Goal: Task Accomplishment & Management: Use online tool/utility

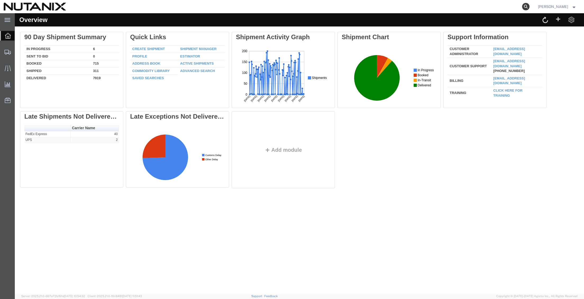
click at [523, 7] on icon at bounding box center [525, 6] width 7 height 7
click at [421, 6] on input "search" at bounding box center [441, 6] width 161 height 13
paste input "394196686194"
type input "394196686194"
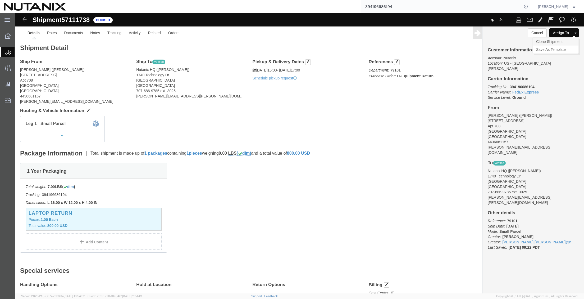
click link "Clone Shipment"
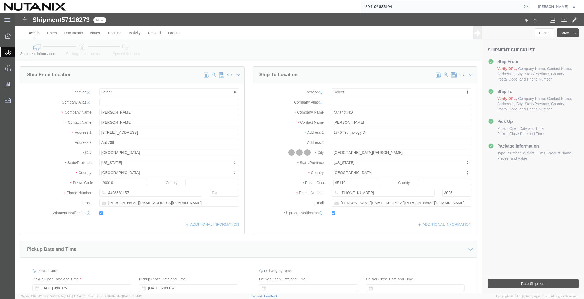
select select
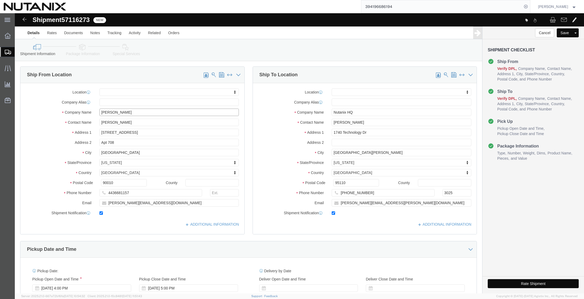
drag, startPoint x: 117, startPoint y: 100, endPoint x: 30, endPoint y: 98, distance: 87.0
click html "Shipment 57116273 New Details Rates Documents Notes Tracking Activity Related O…"
paste input "[PERSON_NAME]"
type input "[PERSON_NAME]"
drag, startPoint x: 108, startPoint y: 110, endPoint x: 11, endPoint y: 125, distance: 98.5
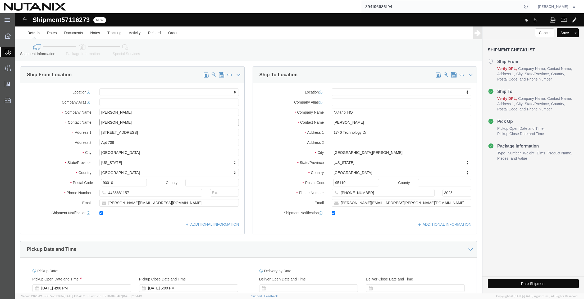
click html "Shipment 57116273 New Details Rates Documents Notes Tracking Activity Related O…"
paste input "[PERSON_NAME]"
type input "[PERSON_NAME]"
drag, startPoint x: 122, startPoint y: 120, endPoint x: -78, endPoint y: 114, distance: 200.3
click html "Shipment 57116273 New Details Rates Documents Notes Tracking Activity Related O…"
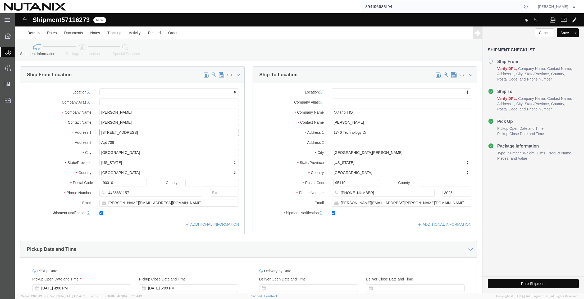
paste input "[STREET_ADDRESS]"
drag, startPoint x: 143, startPoint y: 118, endPoint x: 125, endPoint y: 120, distance: 18.1
click input "[STREET_ADDRESS]"
type input "[STREET_ADDRESS]"
select select
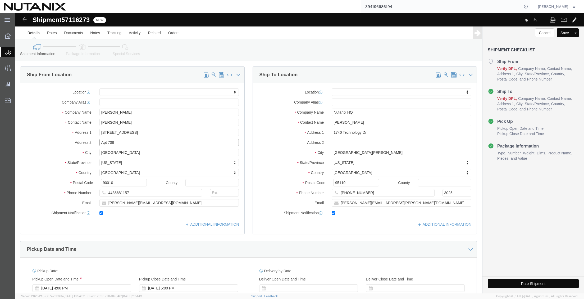
paste input "16"
type input "Apt 1608"
drag, startPoint x: 108, startPoint y: 140, endPoint x: 11, endPoint y: 151, distance: 97.7
click html "Shipment 57116273 New Details Rates Documents Notes Tracking Activity Related O…"
paste input "[GEOGRAPHIC_DATA]"
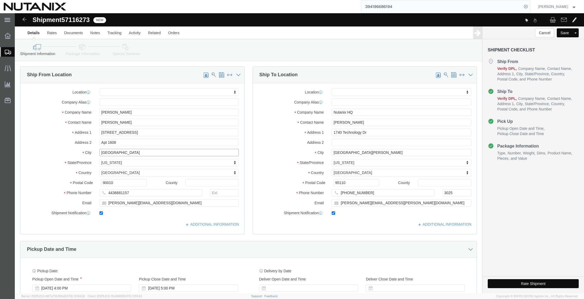
type input "[GEOGRAPHIC_DATA]"
select select
type input "i"
type input "ill"
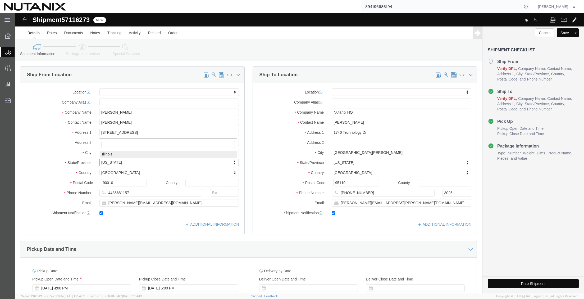
select select
select select "IL"
drag, startPoint x: 103, startPoint y: 169, endPoint x: 1, endPoint y: 161, distance: 102.1
click div "Location My Profile Location [GEOGRAPHIC_DATA] - [GEOGRAPHIC_DATA] [GEOGRAPHIC_…"
paste input "60657"
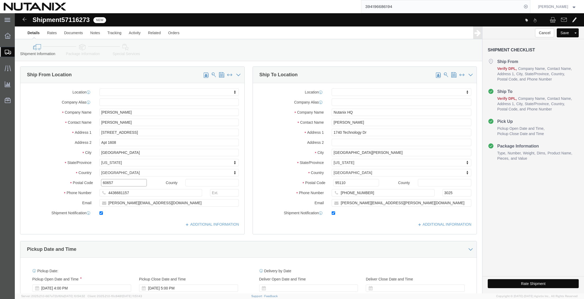
type input "60657"
select select
drag, startPoint x: 127, startPoint y: 179, endPoint x: -14, endPoint y: 178, distance: 140.7
click html "Shipment 57116273 New Details Rates Documents Notes Tracking Activity Related O…"
paste input "[PHONE_NUMBER]"
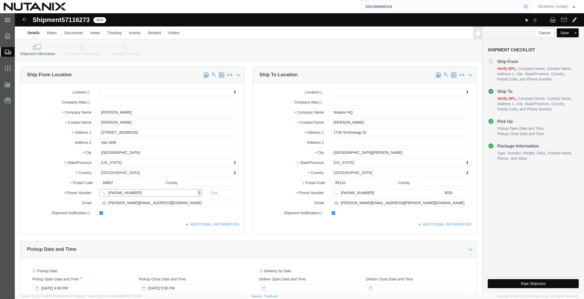
click input "[PHONE_NUMBER]"
type input "8477224188"
click input "[PERSON_NAME][EMAIL_ADDRESS][DOMAIN_NAME]"
drag, startPoint x: 150, startPoint y: 187, endPoint x: -29, endPoint y: 182, distance: 179.4
click html "Shipment 57116273 New Details Rates Documents Notes Tracking Activity Related O…"
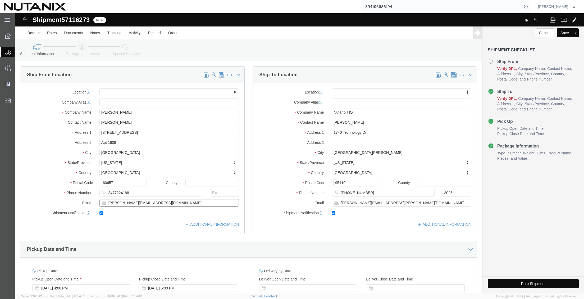
paste input "[PERSON_NAME].buscareno"
type input "[PERSON_NAME][EMAIL_ADDRESS][DOMAIN_NAME]"
click div "Ship From Location Location My Profile Location [GEOGRAPHIC_DATA] - [GEOGRAPHIC…"
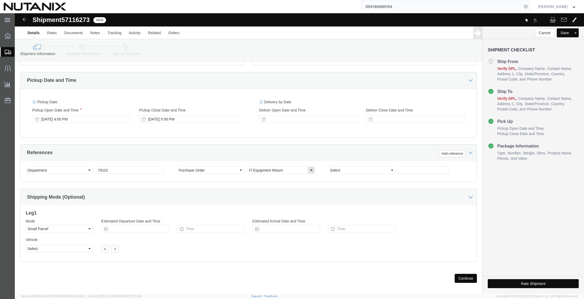
scroll to position [174, 0]
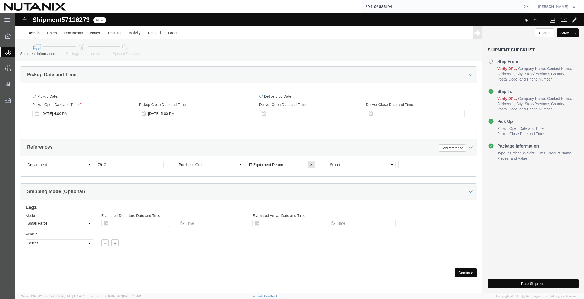
click button "Continue"
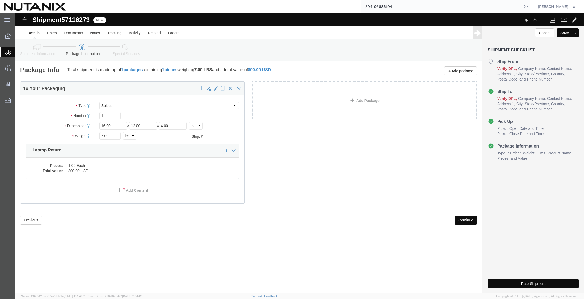
click button "Continue"
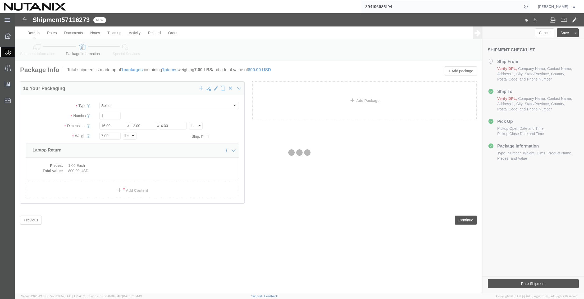
select select
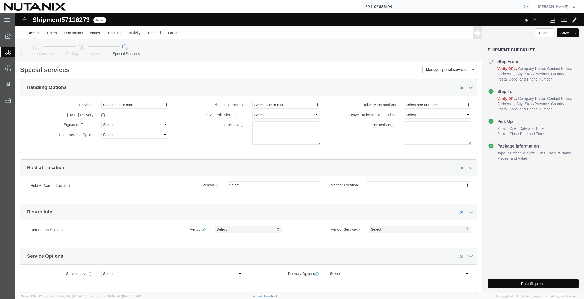
select select "COSTCENTER"
select select "59652"
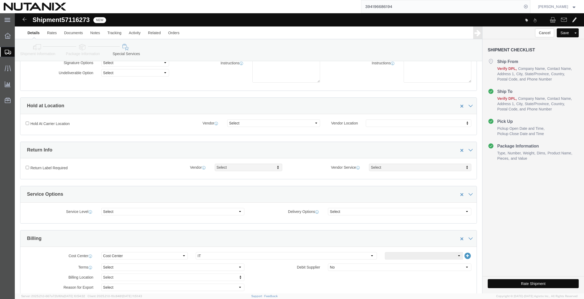
scroll to position [106, 0]
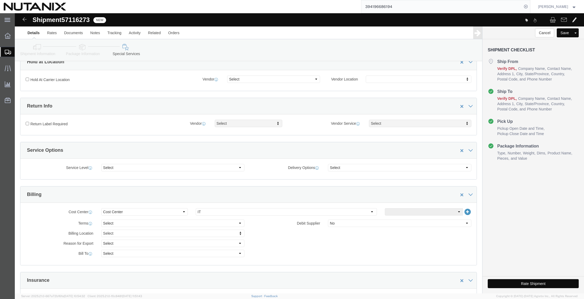
click button "Rate Shipment"
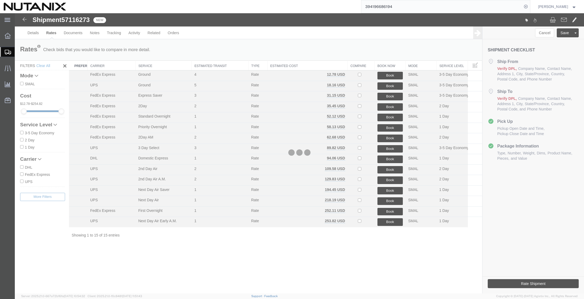
scroll to position [0, 0]
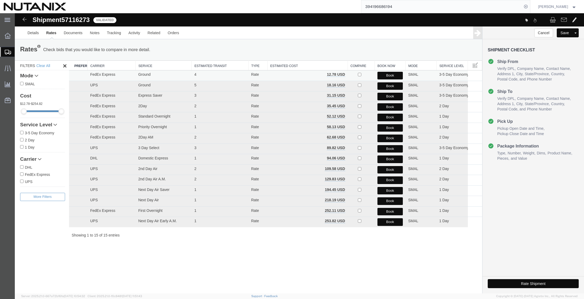
click at [390, 74] on button "Book" at bounding box center [390, 76] width 26 height 8
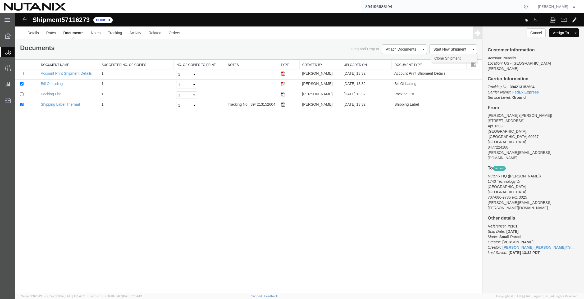
click at [446, 58] on link "Clone Shipment" at bounding box center [454, 58] width 46 height 8
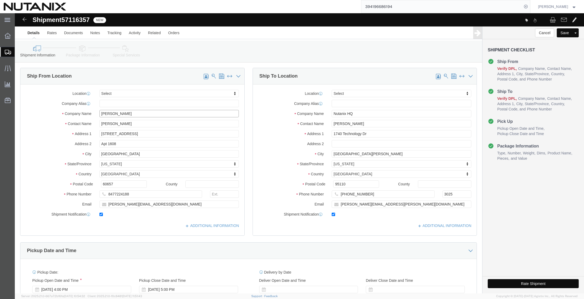
drag, startPoint x: 133, startPoint y: 100, endPoint x: -13, endPoint y: 104, distance: 145.5
click html "Shipment 57116357 New Details Rates Documents Notes Tracking Activity Related O…"
paste input "[PERSON_NAME]"
type input "[PERSON_NAME]"
drag, startPoint x: 136, startPoint y: 110, endPoint x: -83, endPoint y: 113, distance: 219.8
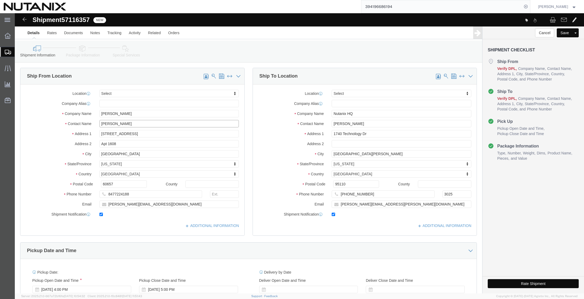
click html "Shipment 57116357 New Details Rates Documents Notes Tracking Activity Related O…"
paste input "[PERSON_NAME]"
type input "[PERSON_NAME]"
drag, startPoint x: 144, startPoint y: 120, endPoint x: -7, endPoint y: 124, distance: 150.3
click html "Shipment 57116357 New Details Rates Documents Notes Tracking Activity Related O…"
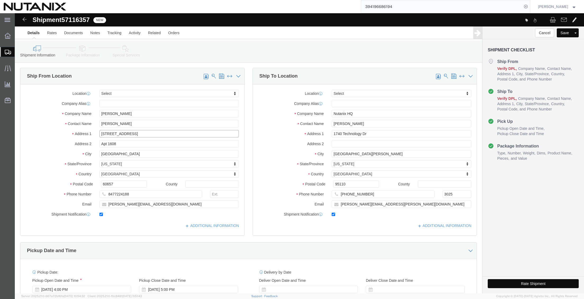
paste input "[STREET_ADDRESS]"
type input "[STREET_ADDRESS]"
drag, startPoint x: 120, startPoint y: 141, endPoint x: -70, endPoint y: 144, distance: 189.4
click html "Shipment 57116357 New Details Rates Documents Notes Tracking Activity Related O…"
paste input "[GEOGRAPHIC_DATA]"
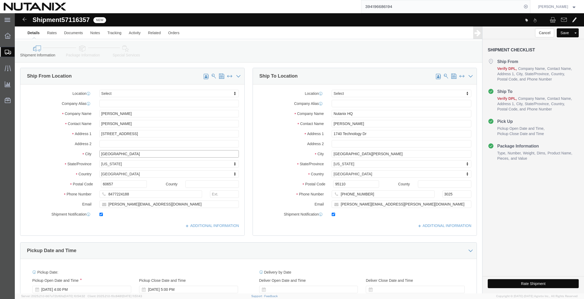
type input "[GEOGRAPHIC_DATA]"
drag, startPoint x: 113, startPoint y: 171, endPoint x: -64, endPoint y: 162, distance: 177.2
click html "Shipment 57116357 New Details Rates Documents Notes Tracking Activity Related O…"
paste input "025"
type input "60025"
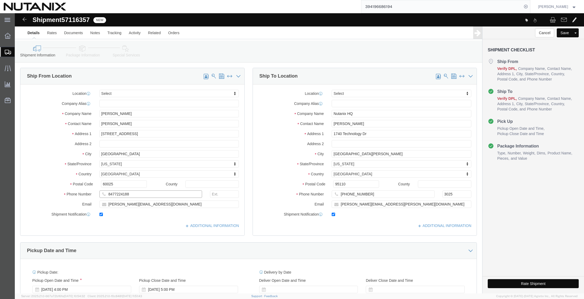
click input "8477224188"
drag, startPoint x: 127, startPoint y: 181, endPoint x: -58, endPoint y: 174, distance: 185.3
click html "Shipment 57116357 New Details Rates Documents Notes Tracking Activity Related O…"
paste input "(847)"
click input "[PHONE_NUMBER]"
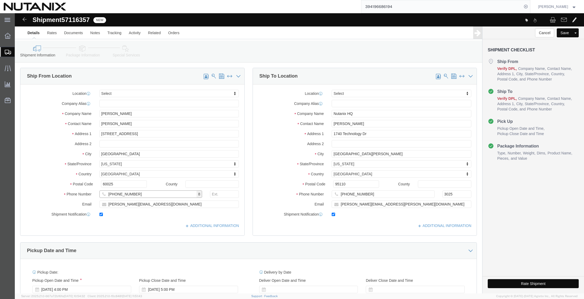
type input "[PHONE_NUMBER]"
click label "Contact Name"
drag, startPoint x: 213, startPoint y: 62, endPoint x: 195, endPoint y: 80, distance: 25.6
click span
type input "Nutanix HQ"
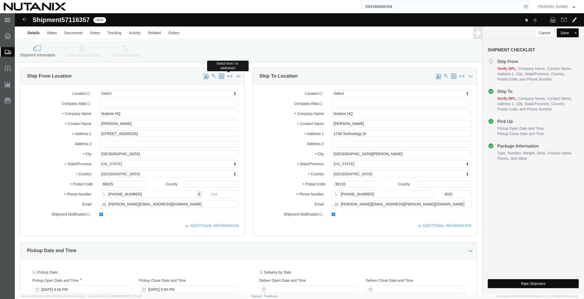
type input "[PERSON_NAME]"
type input "1740 Technology Dr"
type input "[GEOGRAPHIC_DATA][PERSON_NAME]"
select select "CA"
type input "95110"
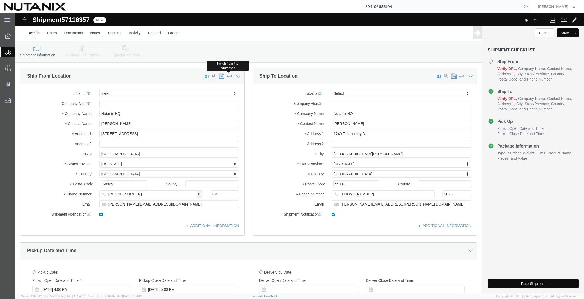
type input "[PHONE_NUMBER]"
type input "3025"
type input "[PERSON_NAME][EMAIL_ADDRESS][PERSON_NAME][DOMAIN_NAME]"
type input "[PERSON_NAME]"
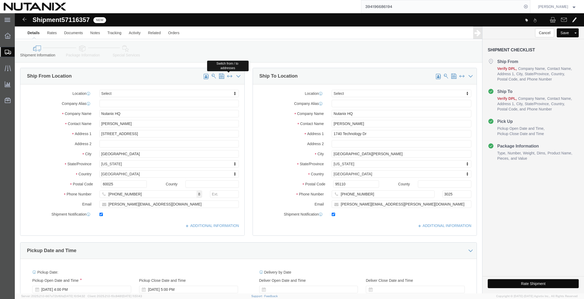
type input "[STREET_ADDRESS]"
type input "[GEOGRAPHIC_DATA]"
select select "IL"
type input "60025"
type input "[PHONE_NUMBER]"
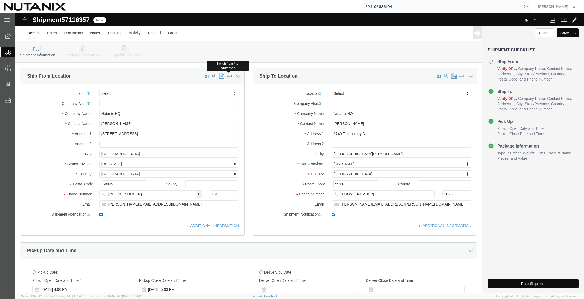
type input "[PERSON_NAME][EMAIL_ADDRESS][DOMAIN_NAME]"
drag, startPoint x: 338, startPoint y: 100, endPoint x: 201, endPoint y: 99, distance: 136.7
click div "Ship From Location Location Select Select My Profile Location [GEOGRAPHIC_DATA]…"
paste input "[PERSON_NAME]"
type input "[PERSON_NAME]"
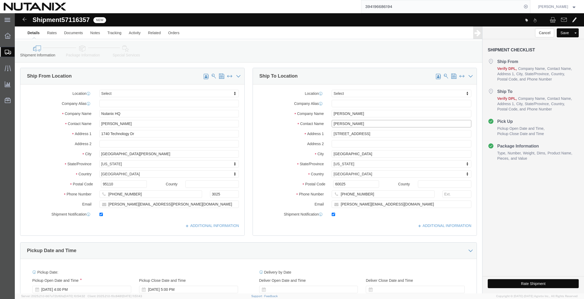
drag, startPoint x: 260, startPoint y: 113, endPoint x: 154, endPoint y: 108, distance: 106.4
click div "Ship From Location Location Select Select My Profile Location [GEOGRAPHIC_DATA]…"
paste input "[PERSON_NAME]"
type input "[PERSON_NAME]"
click input "[STREET_ADDRESS]"
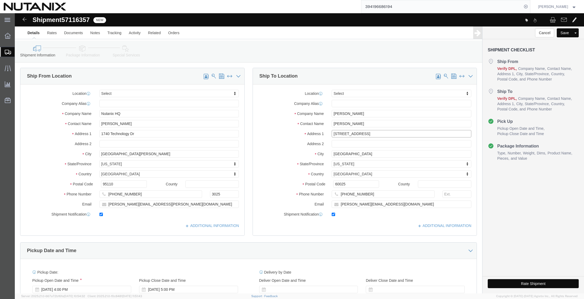
drag, startPoint x: 393, startPoint y: 118, endPoint x: 54, endPoint y: 90, distance: 339.7
click div "Ship From Location Location Select Select My Profile Location [GEOGRAPHIC_DATA]…"
paste input "[STREET_ADDRESS]"
type input "[STREET_ADDRESS]"
drag, startPoint x: 341, startPoint y: 140, endPoint x: 237, endPoint y: 138, distance: 104.5
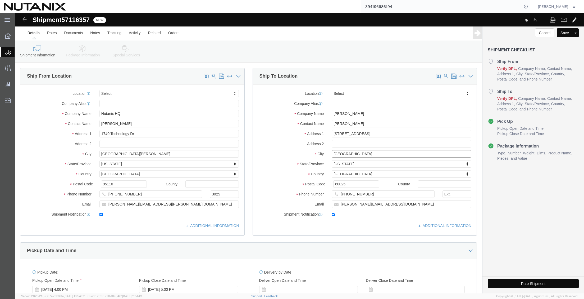
click div "City [GEOGRAPHIC_DATA]"
paste input "[PERSON_NAME][GEOGRAPHIC_DATA]"
type input "[PERSON_NAME][GEOGRAPHIC_DATA]"
type input "n"
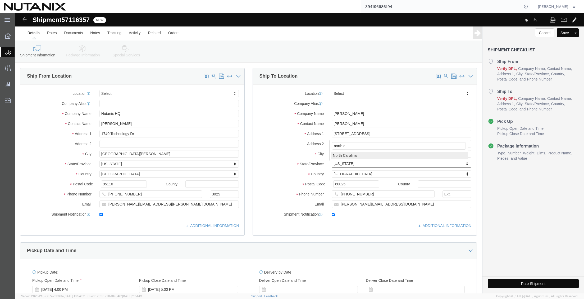
type input "north ca"
select select "NC"
drag, startPoint x: 335, startPoint y: 171, endPoint x: 64, endPoint y: 146, distance: 272.7
click div "Ship From Location Location Select Select My Profile Location [GEOGRAPHIC_DATA]…"
paste input "27540"
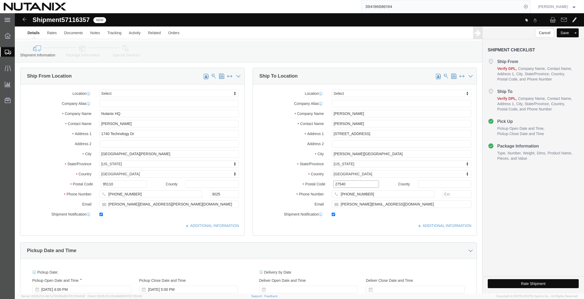
type input "27540"
click input "[PHONE_NUMBER]"
drag, startPoint x: 360, startPoint y: 183, endPoint x: 6, endPoint y: 155, distance: 355.2
click div "Ship From Location Location Select Select My Profile Location [GEOGRAPHIC_DATA]…"
paste input "679)-787-0099"
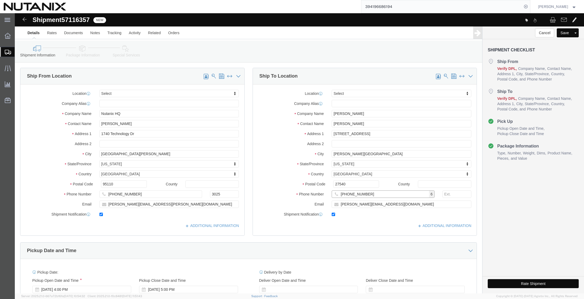
type input "[PHONE_NUMBER]"
click input "[PERSON_NAME][EMAIL_ADDRESS][DOMAIN_NAME]"
drag, startPoint x: 393, startPoint y: 191, endPoint x: 157, endPoint y: 191, distance: 236.2
click div "Ship From Location Location Select Select My Profile Location [GEOGRAPHIC_DATA]…"
paste input "[EMAIL_ADDRESS]"
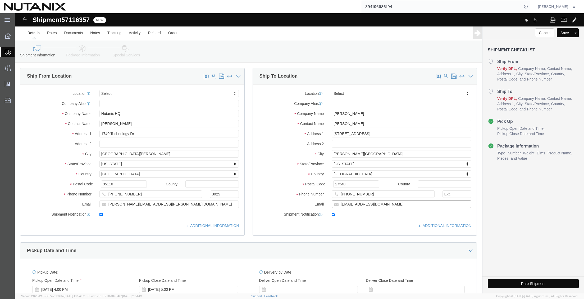
type input "[EMAIL_ADDRESS][DOMAIN_NAME]"
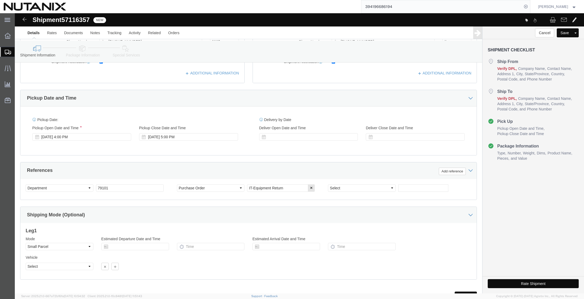
scroll to position [176, 0]
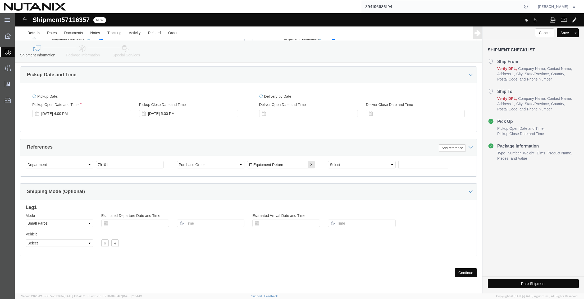
click button "Continue"
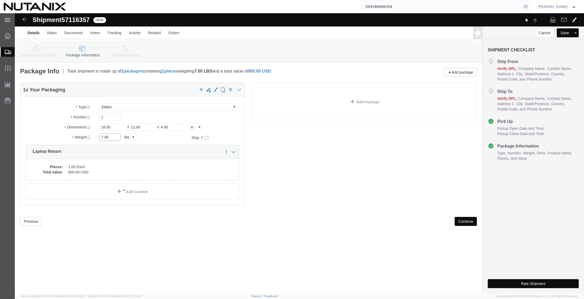
drag, startPoint x: 101, startPoint y: 123, endPoint x: 17, endPoint y: 118, distance: 83.4
click div "Package Type Select Envelope Large Box Medium Box PAK Rack Small Box Tube Your …"
type input "1"
click dd "1.00 Each"
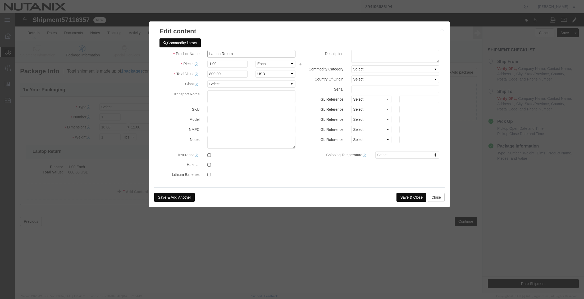
click input "Laptop Return"
type input "Laptop Return Box"
type input "1"
select select "USD"
click button "Save & Close"
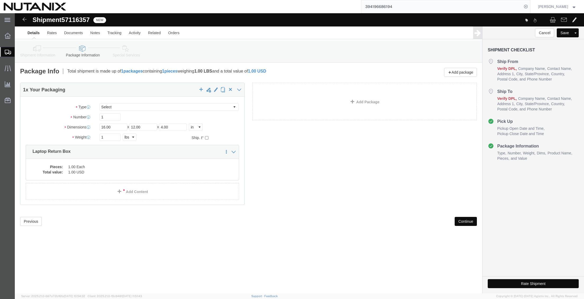
click button "Continue"
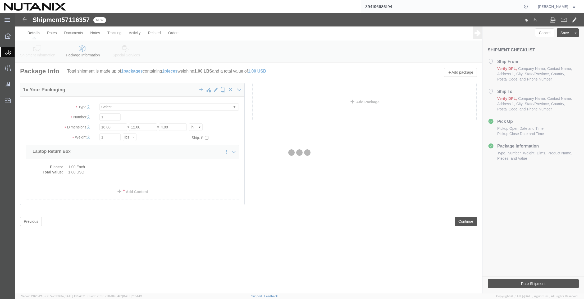
select select
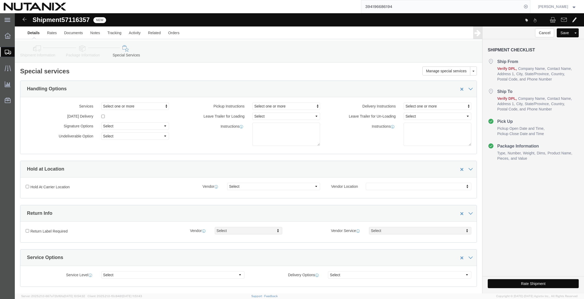
select select "COSTCENTER"
select select "59652"
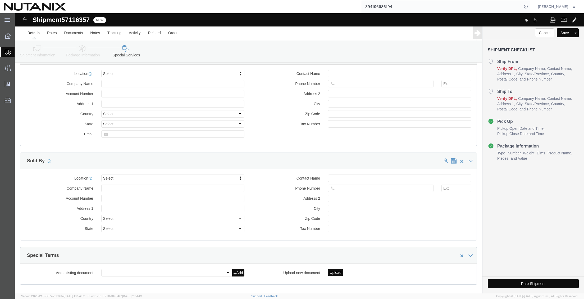
scroll to position [450, 0]
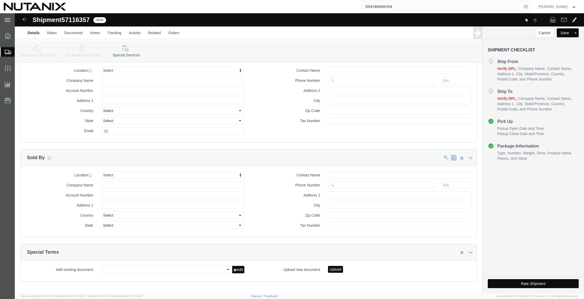
click button "Rate Shipment"
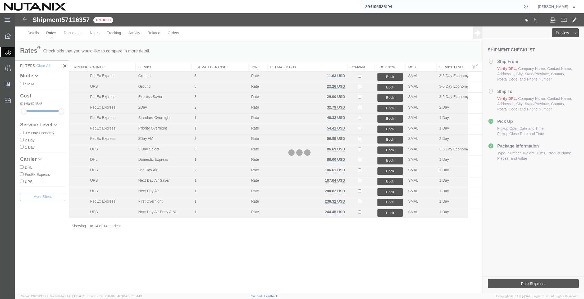
scroll to position [0, 0]
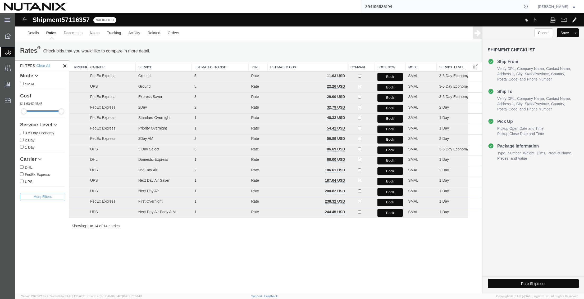
drag, startPoint x: 385, startPoint y: 107, endPoint x: 356, endPoint y: 99, distance: 29.6
click at [385, 107] on button "Book" at bounding box center [390, 108] width 26 height 8
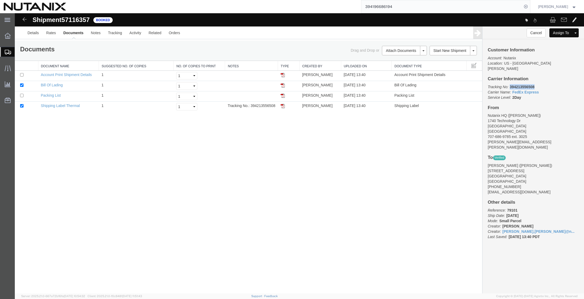
drag, startPoint x: 534, startPoint y: 82, endPoint x: 510, endPoint y: 83, distance: 24.3
click at [510, 84] on p "Tracking No: 394213556508 Carrier Name: FedEx Express FedEx Express Service Lev…" at bounding box center [533, 92] width 91 height 16
copy b "394213556508"
click at [450, 56] on link "Clone Shipment" at bounding box center [454, 60] width 46 height 8
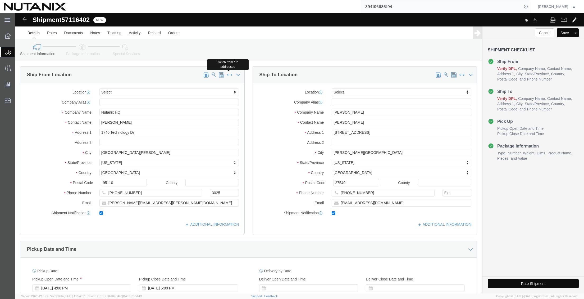
click span
type input "[PERSON_NAME]"
type input "[STREET_ADDRESS]"
type input "[PERSON_NAME][GEOGRAPHIC_DATA]"
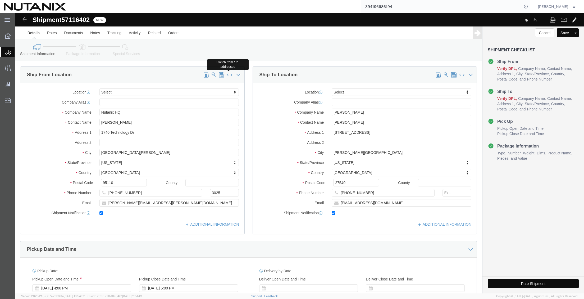
select select "NC"
type input "27540"
type input "[PHONE_NUMBER]"
type input "[EMAIL_ADDRESS][DOMAIN_NAME]"
type input "Nutanix HQ"
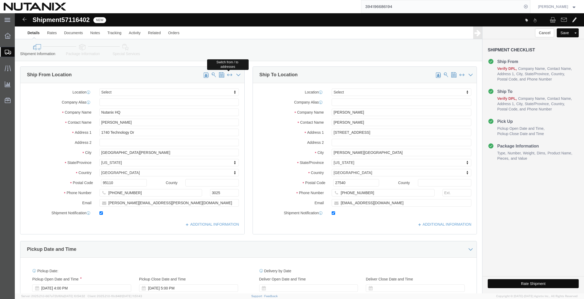
type input "[PERSON_NAME]"
type input "1740 Technology Dr"
type input "[GEOGRAPHIC_DATA][PERSON_NAME]"
select select "CA"
type input "95110"
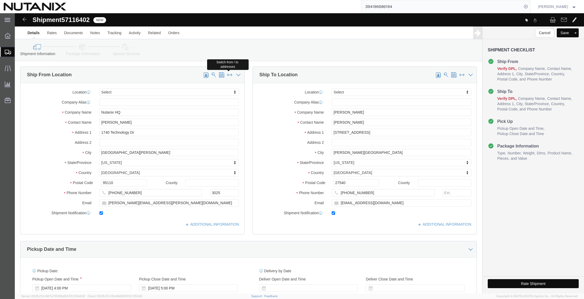
type input "[PHONE_NUMBER]"
type input "3025"
type input "[PERSON_NAME][EMAIL_ADDRESS][PERSON_NAME][DOMAIN_NAME]"
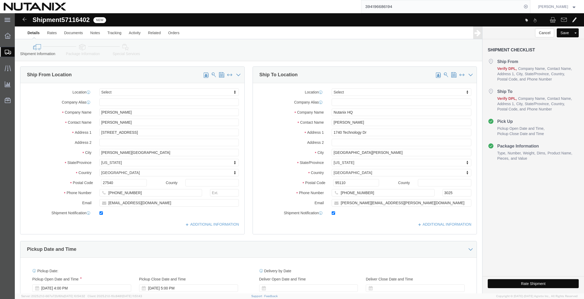
drag, startPoint x: 375, startPoint y: 107, endPoint x: 304, endPoint y: 111, distance: 71.2
click div "Location Select Select My Profile Location [GEOGRAPHIC_DATA] - [GEOGRAPHIC_DATA…"
click input "[PERSON_NAME]"
drag, startPoint x: 351, startPoint y: 109, endPoint x: 284, endPoint y: 107, distance: 67.5
click div "Contact Name [PERSON_NAME]"
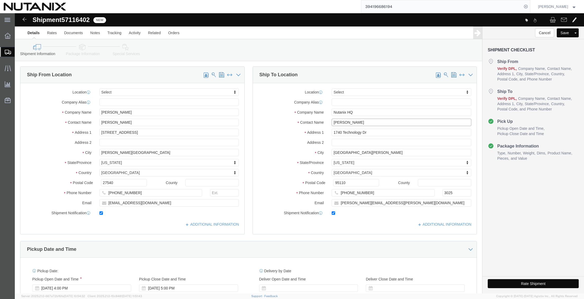
type input "[PERSON_NAME]"
click p "- Nutanix Durham - ([PERSON_NAME]) [STREET_ADDRESS]"
type input "Nutanix Durham"
type input "[PERSON_NAME]"
type input "[STREET_ADDRESS]"
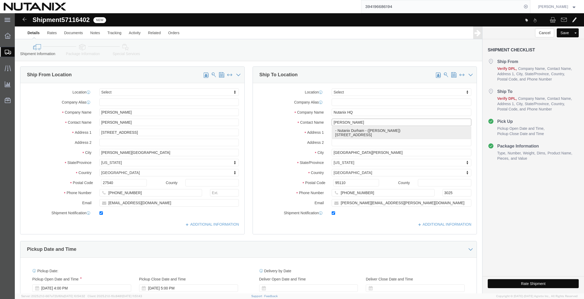
type input "Ste 700"
type input "[GEOGRAPHIC_DATA]"
type input "27701"
type input "9194447004"
type input "[PERSON_NAME][EMAIL_ADDRESS][PERSON_NAME][DOMAIN_NAME]"
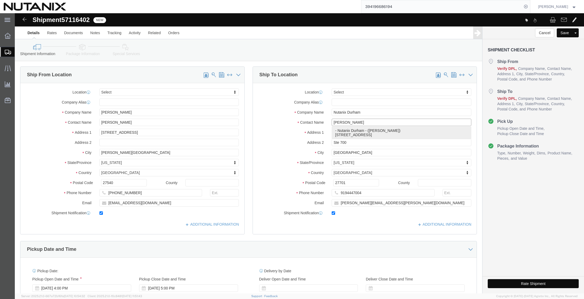
select select "NC"
type input "[PERSON_NAME]"
click icon
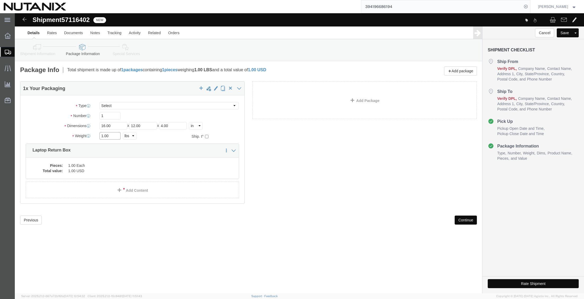
drag, startPoint x: 102, startPoint y: 123, endPoint x: 33, endPoint y: 117, distance: 69.6
click div "Package Type Select Envelope Large Box Medium Box PAK Rack Small Box Tube Your …"
type input "7"
click div "1 x Your Packaging Package Type Select Envelope Large Box Medium Box PAK Rack S…"
click div "Pieces: 1.00 Each Total value: 1.00 USD"
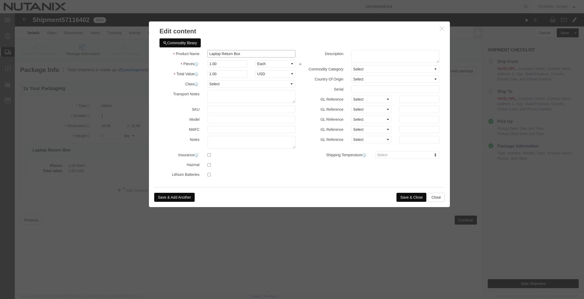
drag, startPoint x: 231, startPoint y: 41, endPoint x: 221, endPoint y: 42, distance: 10.1
click input "Laptop Return Box"
type input "Laptop Return"
type input "1"
type input "800"
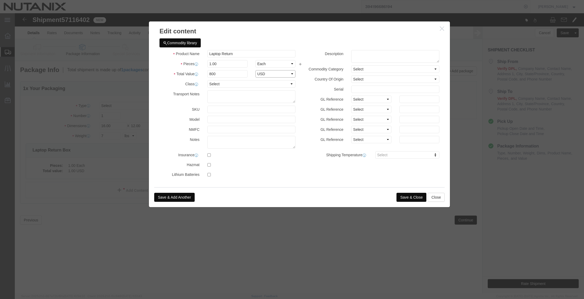
select select "USD"
click button "Save & Close"
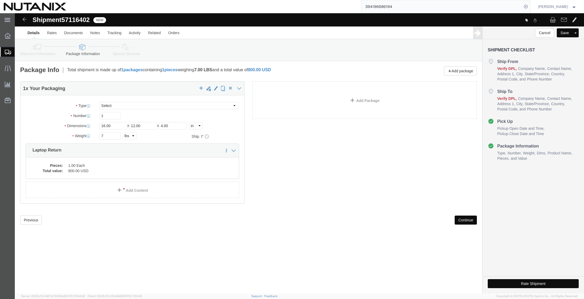
click icon
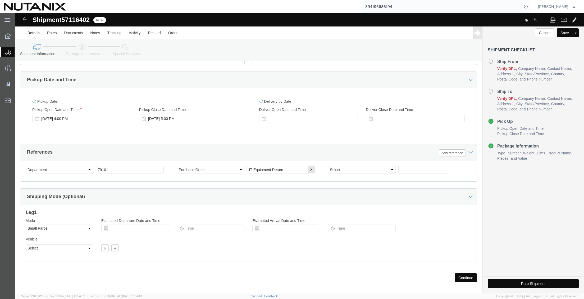
scroll to position [174, 0]
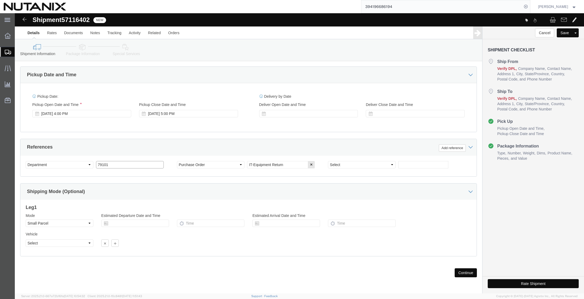
drag, startPoint x: 115, startPoint y: 153, endPoint x: 10, endPoint y: 145, distance: 105.5
click div "Select Account Type Activity ID Airline Appointment Number ASN Batch Request # …"
type input "70007"
click icon
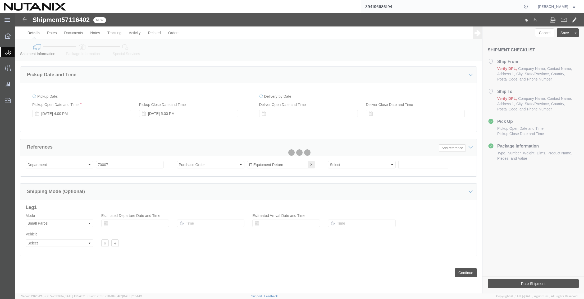
select select
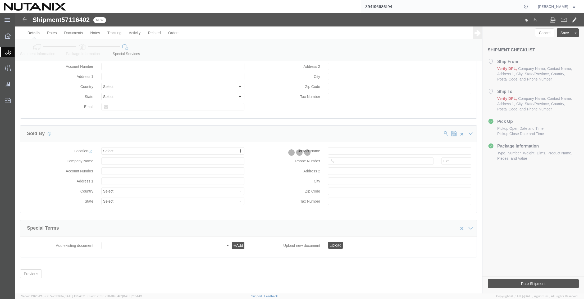
select select "COSTCENTER"
select select "59652"
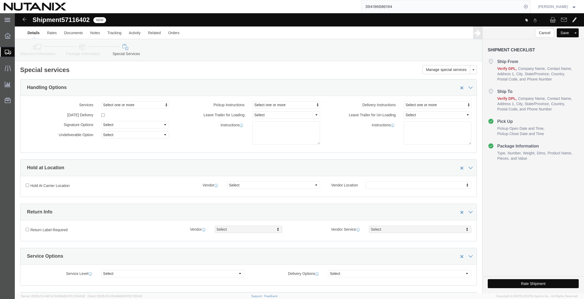
click button "Rate Shipment"
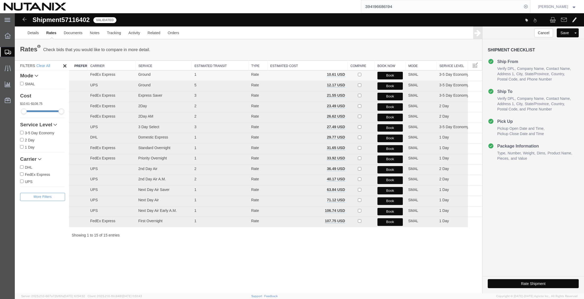
click at [390, 74] on button "Book" at bounding box center [390, 76] width 26 height 8
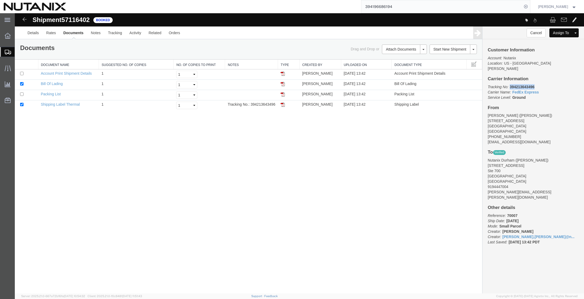
drag, startPoint x: 534, startPoint y: 81, endPoint x: 511, endPoint y: 83, distance: 23.6
click at [511, 85] on b "394213643496" at bounding box center [522, 87] width 25 height 4
copy b "394213643496"
click at [281, 105] on img at bounding box center [283, 104] width 4 height 4
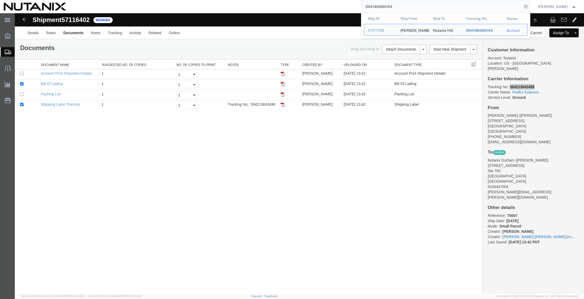
drag, startPoint x: 404, startPoint y: 7, endPoint x: 305, endPoint y: 9, distance: 99.5
click at [305, 9] on div "394196686194 Ship ID Ship From Ship To Tracking Nu. Status Ship ID 57111738 Shi…" at bounding box center [300, 6] width 460 height 13
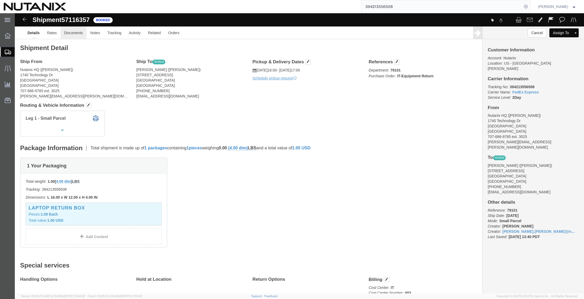
click link "Documents"
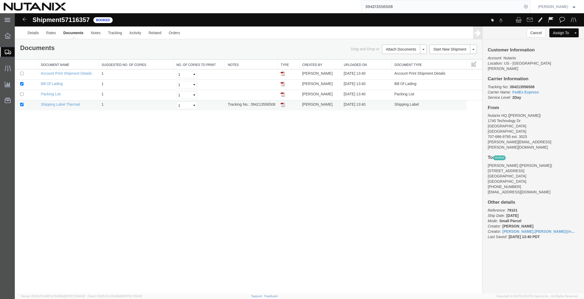
click at [282, 105] on img at bounding box center [283, 104] width 4 height 4
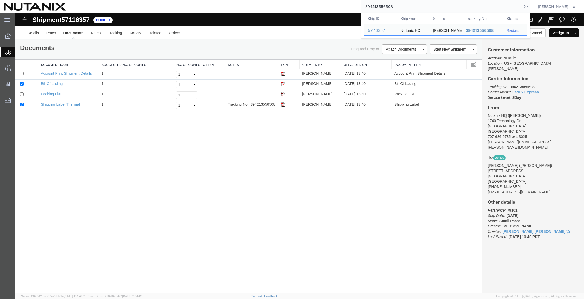
drag, startPoint x: 400, startPoint y: 4, endPoint x: 264, endPoint y: 6, distance: 136.2
click at [264, 6] on div "394213556508 Ship ID Ship From Ship To Tracking Nu. Status Ship ID 57116357 Shi…" at bounding box center [300, 6] width 460 height 13
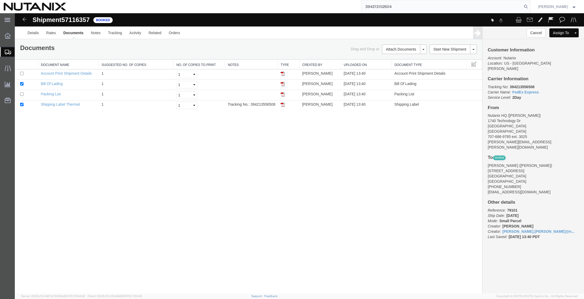
type input "394213152604"
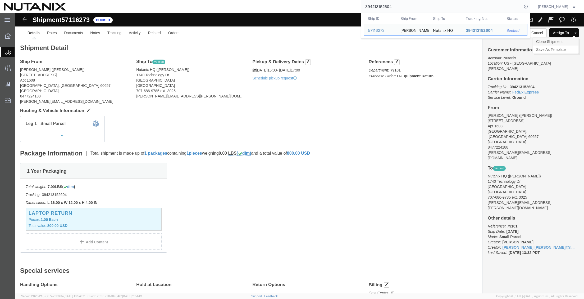
click link "Clone Shipment"
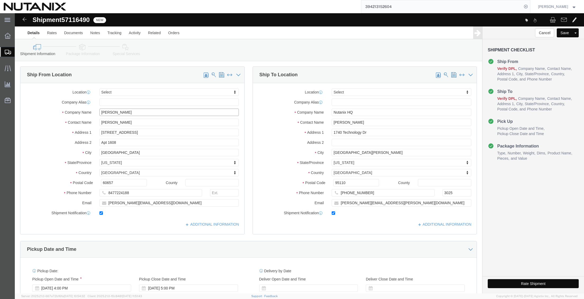
drag, startPoint x: 132, startPoint y: 97, endPoint x: 39, endPoint y: 95, distance: 93.6
click div "Location Select Select My Profile Location [GEOGRAPHIC_DATA] - [GEOGRAPHIC_DATA…"
paste input "[PERSON_NAME]"
type input "[PERSON_NAME]"
drag, startPoint x: 139, startPoint y: 109, endPoint x: 10, endPoint y: 108, distance: 128.8
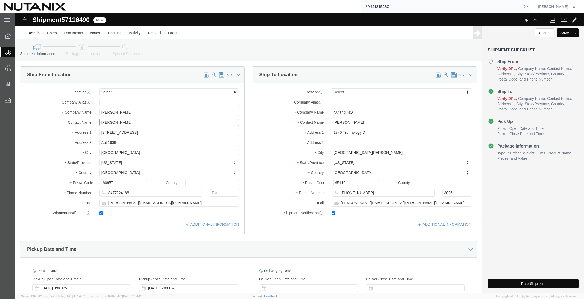
click div "Contact Name [PERSON_NAME]"
paste input "[PERSON_NAME]"
type input "[PERSON_NAME]"
drag, startPoint x: 128, startPoint y: 118, endPoint x: -107, endPoint y: 115, distance: 234.6
click html "Shipment 57116490 New Details Rates Documents Notes Tracking Activity Related O…"
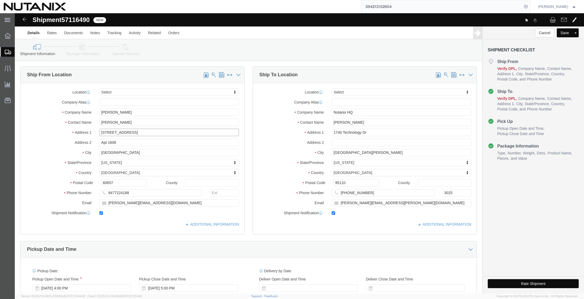
paste input "[STREET_ADDRESS]"
type input "[STREET_ADDRESS]"
drag, startPoint x: 109, startPoint y: 130, endPoint x: -19, endPoint y: 127, distance: 128.0
click html "Shipment 57116490 New Details Rates Documents Notes Tracking Activity Related O…"
click input "Apt 1608"
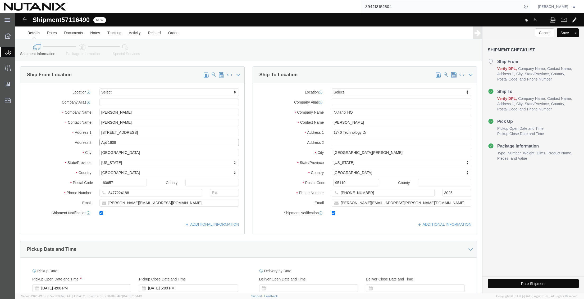
drag, startPoint x: 63, startPoint y: 129, endPoint x: 57, endPoint y: 127, distance: 6.2
click div "Address 2 Apt 1608"
paste input "[GEOGRAPHIC_DATA]"
type input "[GEOGRAPHIC_DATA]"
click input "60657"
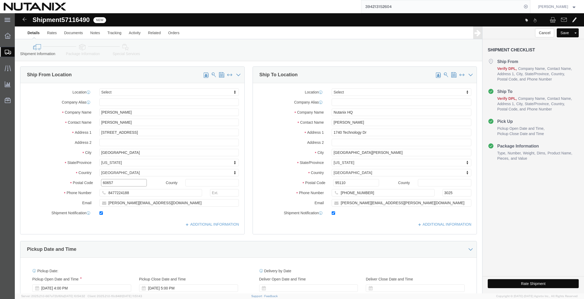
drag, startPoint x: -12, startPoint y: 170, endPoint x: -60, endPoint y: 167, distance: 48.5
click html "Shipment 57116490 New Details Rates Documents Notes Tracking Activity Related O…"
paste input "025"
type input "60025"
drag, startPoint x: 124, startPoint y: 186, endPoint x: 126, endPoint y: 180, distance: 6.6
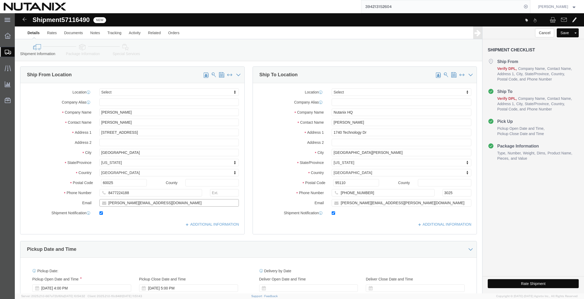
click input "[PERSON_NAME][EMAIL_ADDRESS][DOMAIN_NAME]"
drag, startPoint x: 127, startPoint y: 179, endPoint x: -117, endPoint y: 172, distance: 243.9
click html "Shipment 57116490 New Details Rates Documents Notes Tracking Activity Related O…"
paste input "3122185402"
type input "3122185402"
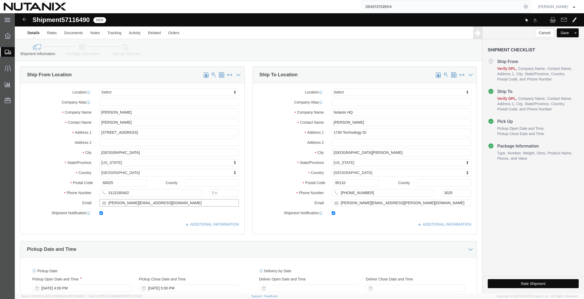
drag, startPoint x: 162, startPoint y: 191, endPoint x: -115, endPoint y: 180, distance: 276.6
click html "Shipment 57116490 New Details Rates Documents Notes Tracking Activity Related O…"
paste input "[PERSON_NAME]"
type input "[PERSON_NAME][EMAIL_ADDRESS][DOMAIN_NAME]"
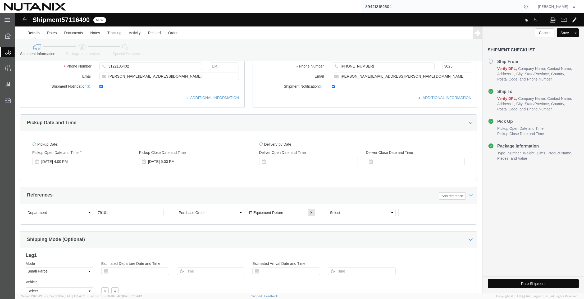
scroll to position [132, 0]
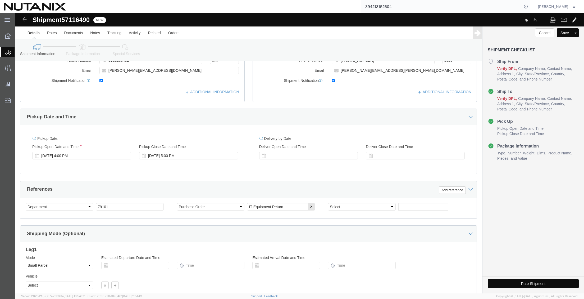
click icon
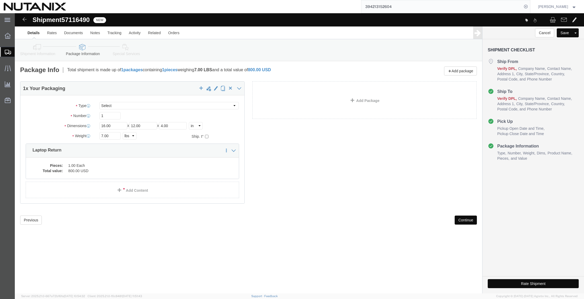
click icon
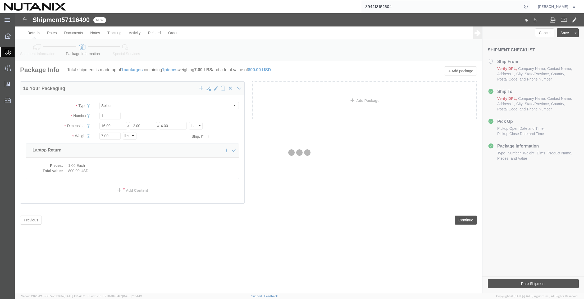
select select
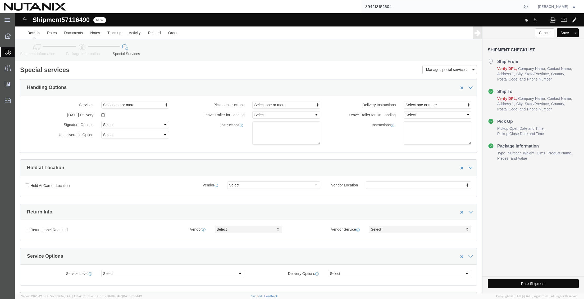
select select "COSTCENTER"
select select "59652"
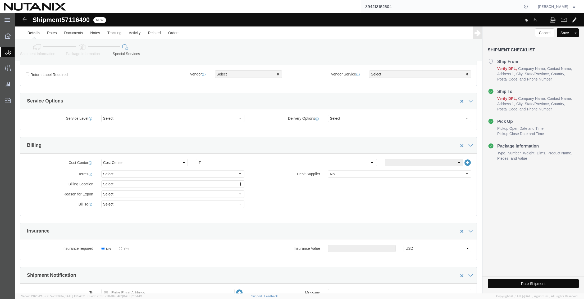
scroll to position [159, 0]
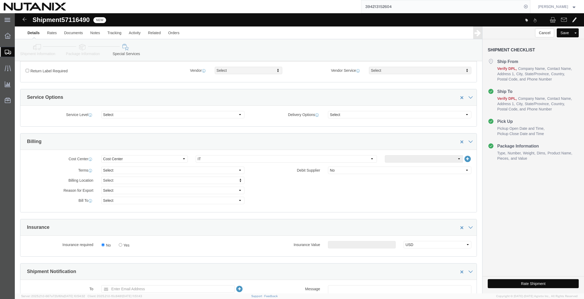
click button "Rate Shipment"
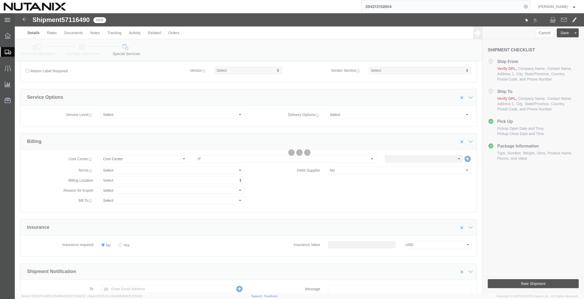
scroll to position [0, 0]
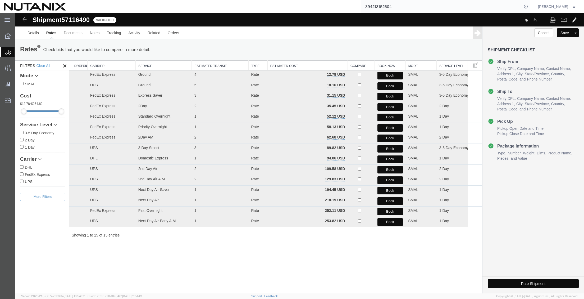
drag, startPoint x: 535, startPoint y: 197, endPoint x: 530, endPoint y: 192, distance: 6.5
click at [535, 197] on div "Cancel Save [GEOGRAPHIC_DATA] Assign To Clone Shipment Save As Template Shipmen…" at bounding box center [533, 159] width 102 height 267
click at [386, 96] on button "Book" at bounding box center [390, 97] width 26 height 8
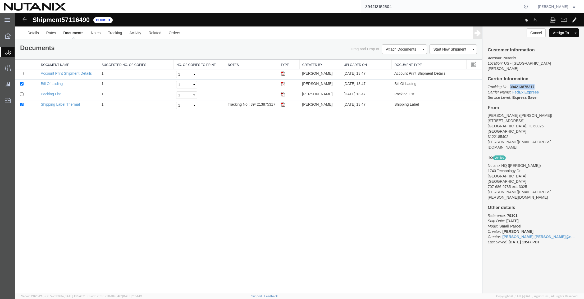
drag, startPoint x: 536, startPoint y: 80, endPoint x: 510, endPoint y: 81, distance: 25.7
click at [510, 84] on p "Tracking No: 394213875317 Carrier Name: FedEx Express FedEx Express Service Lev…" at bounding box center [533, 92] width 91 height 16
copy b "394213875317"
